Goal: Find specific page/section: Find specific page/section

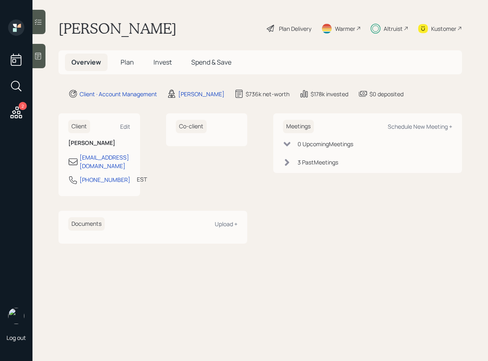
click at [127, 60] on span "Plan" at bounding box center [127, 62] width 13 height 9
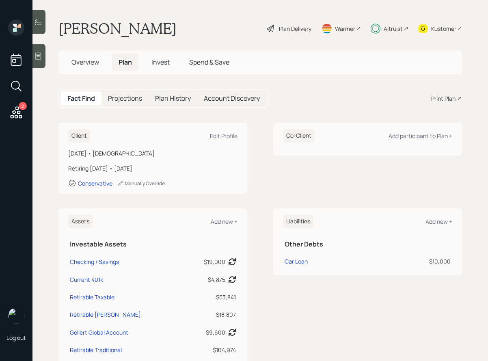
click at [158, 64] on span "Invest" at bounding box center [160, 62] width 18 height 9
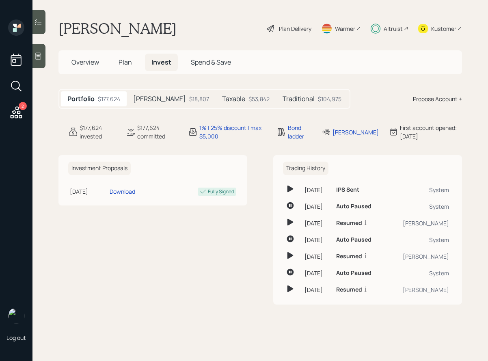
click at [41, 22] on icon at bounding box center [38, 22] width 7 height 6
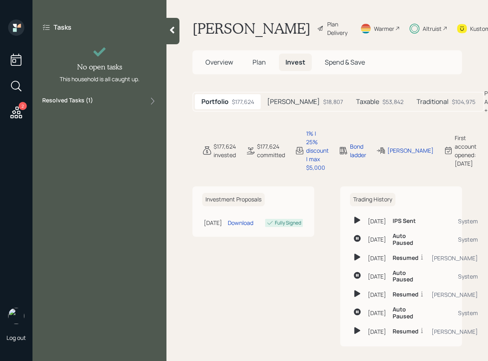
click at [92, 100] on label "Resolved Tasks ( 1 )" at bounding box center [67, 101] width 51 height 10
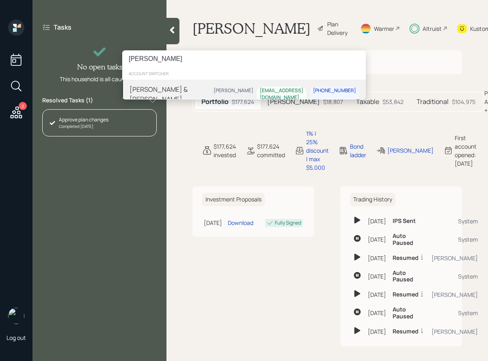
type input "[PERSON_NAME]"
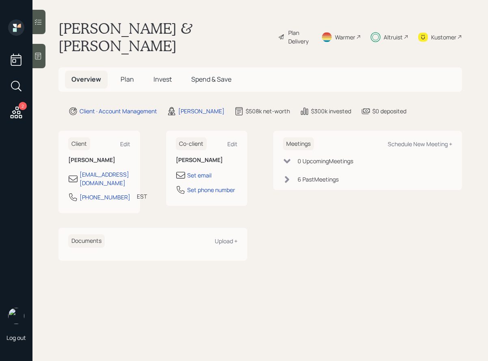
click at [39, 26] on div at bounding box center [38, 22] width 13 height 24
